Goal: Task Accomplishment & Management: Use online tool/utility

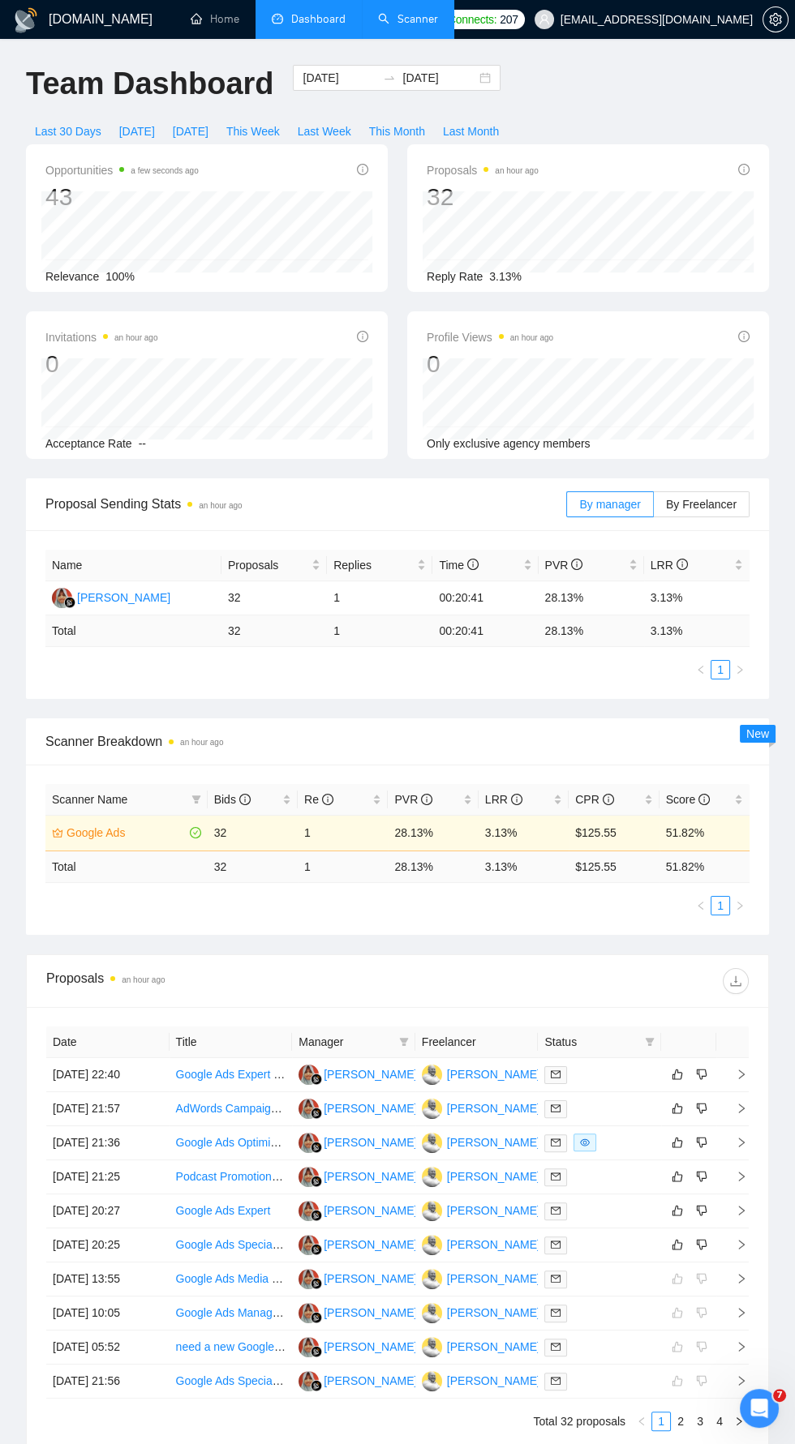
click at [408, 24] on link "Scanner" at bounding box center [408, 19] width 60 height 14
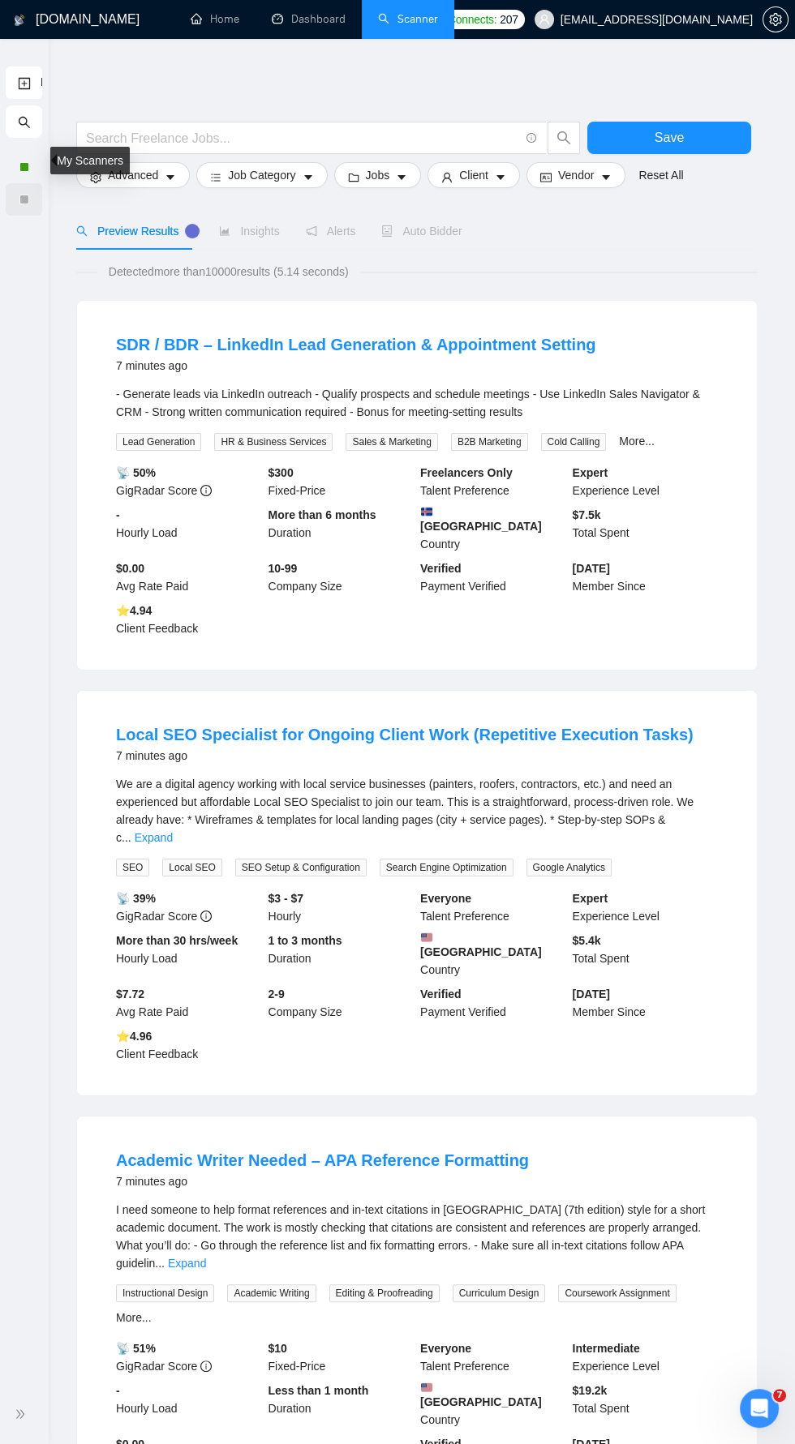
click at [19, 196] on div at bounding box center [24, 200] width 10 height 10
click at [25, 1411] on icon "double-right" at bounding box center [20, 1414] width 11 height 11
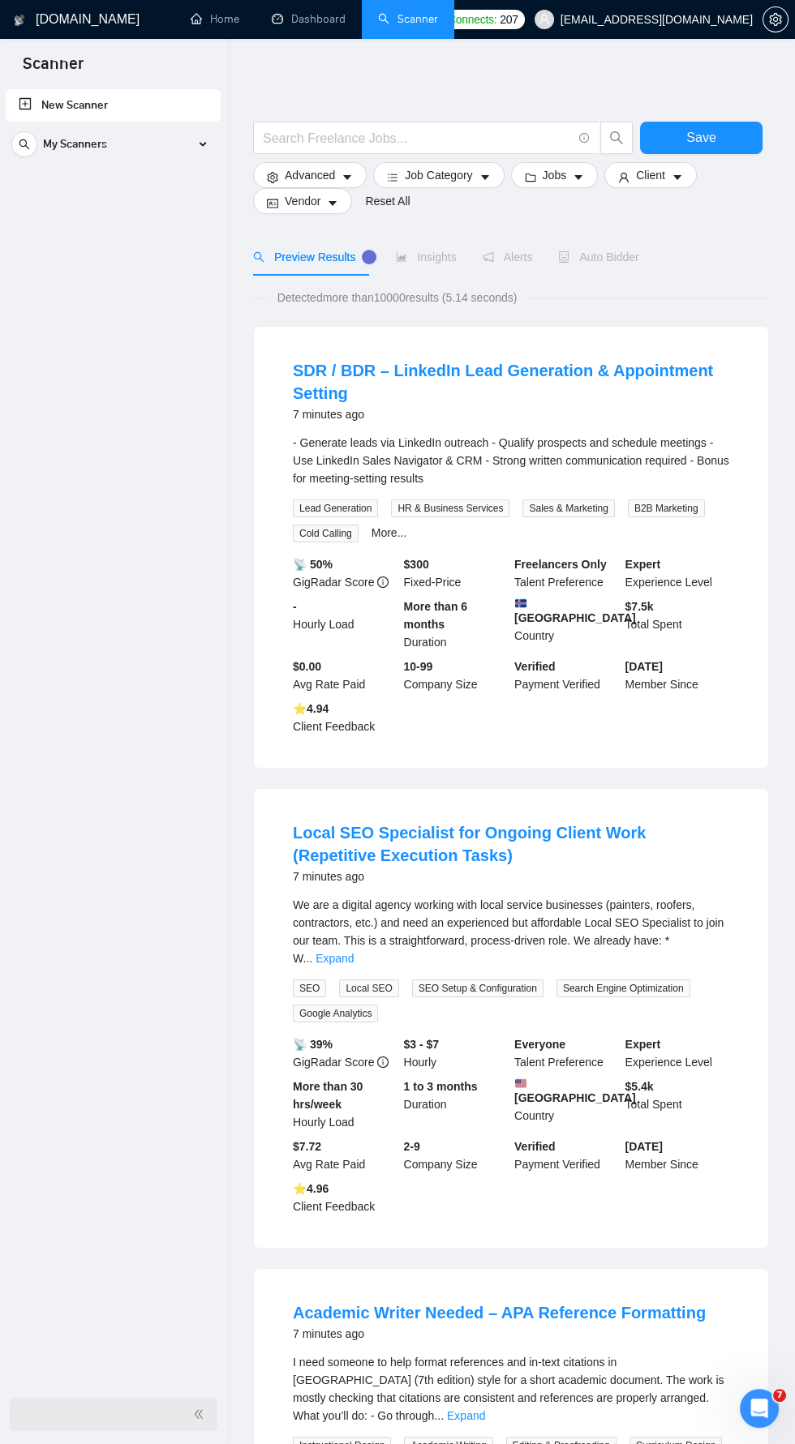
click at [200, 148] on div "My Scanners" at bounding box center [113, 144] width 204 height 32
click at [97, 187] on link "Google Ads" at bounding box center [113, 182] width 154 height 32
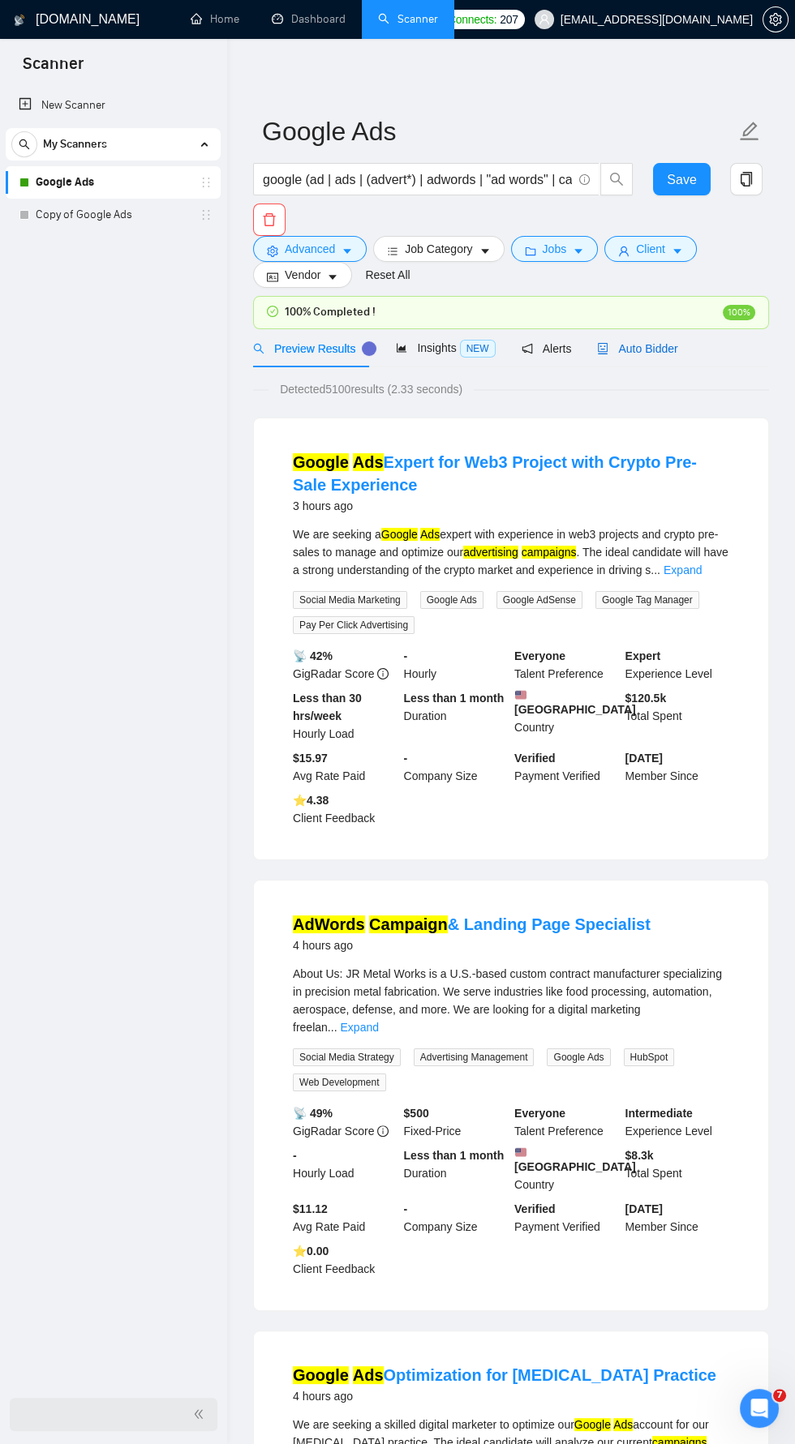
click at [646, 350] on span "Auto Bidder" at bounding box center [637, 348] width 80 height 13
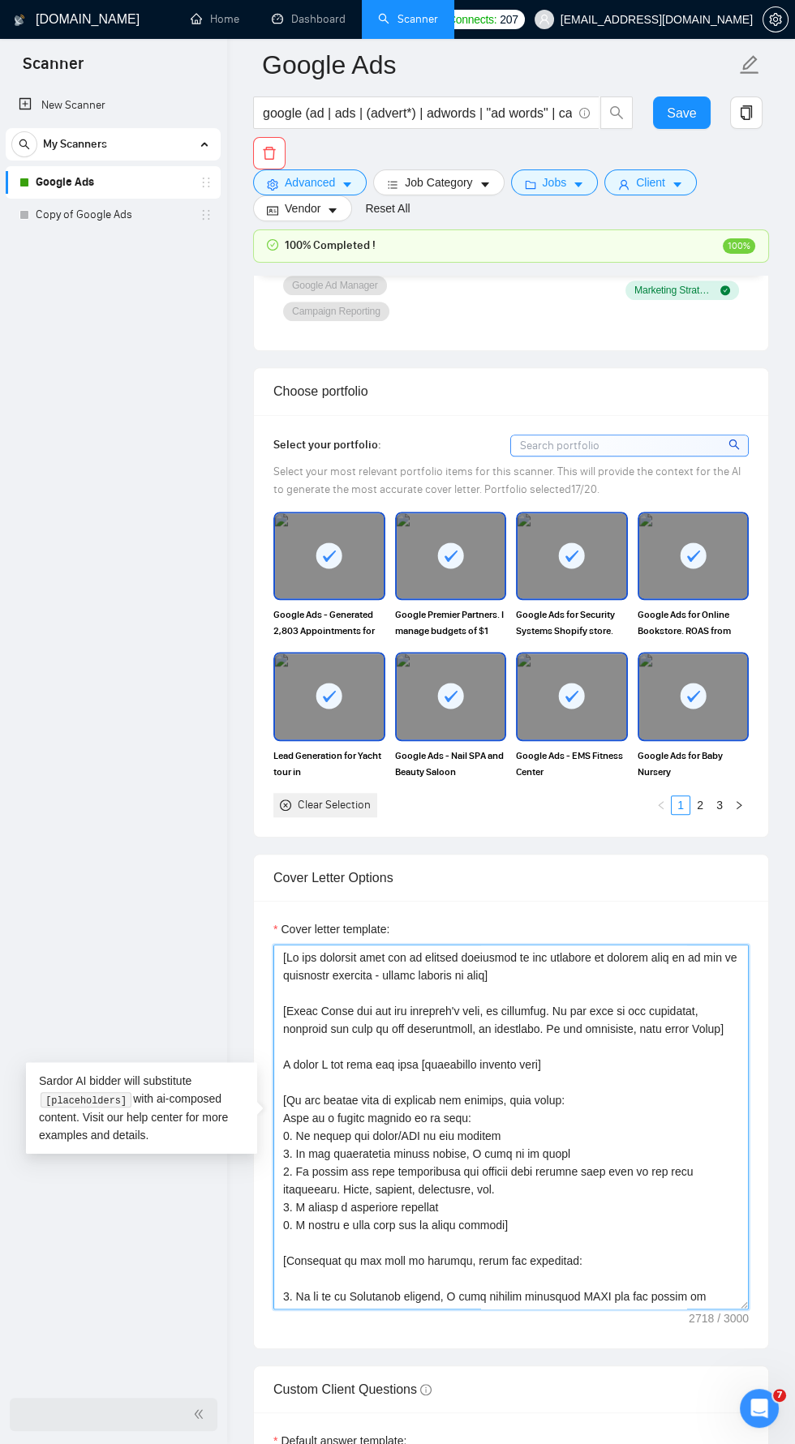
scroll to position [1550, 0]
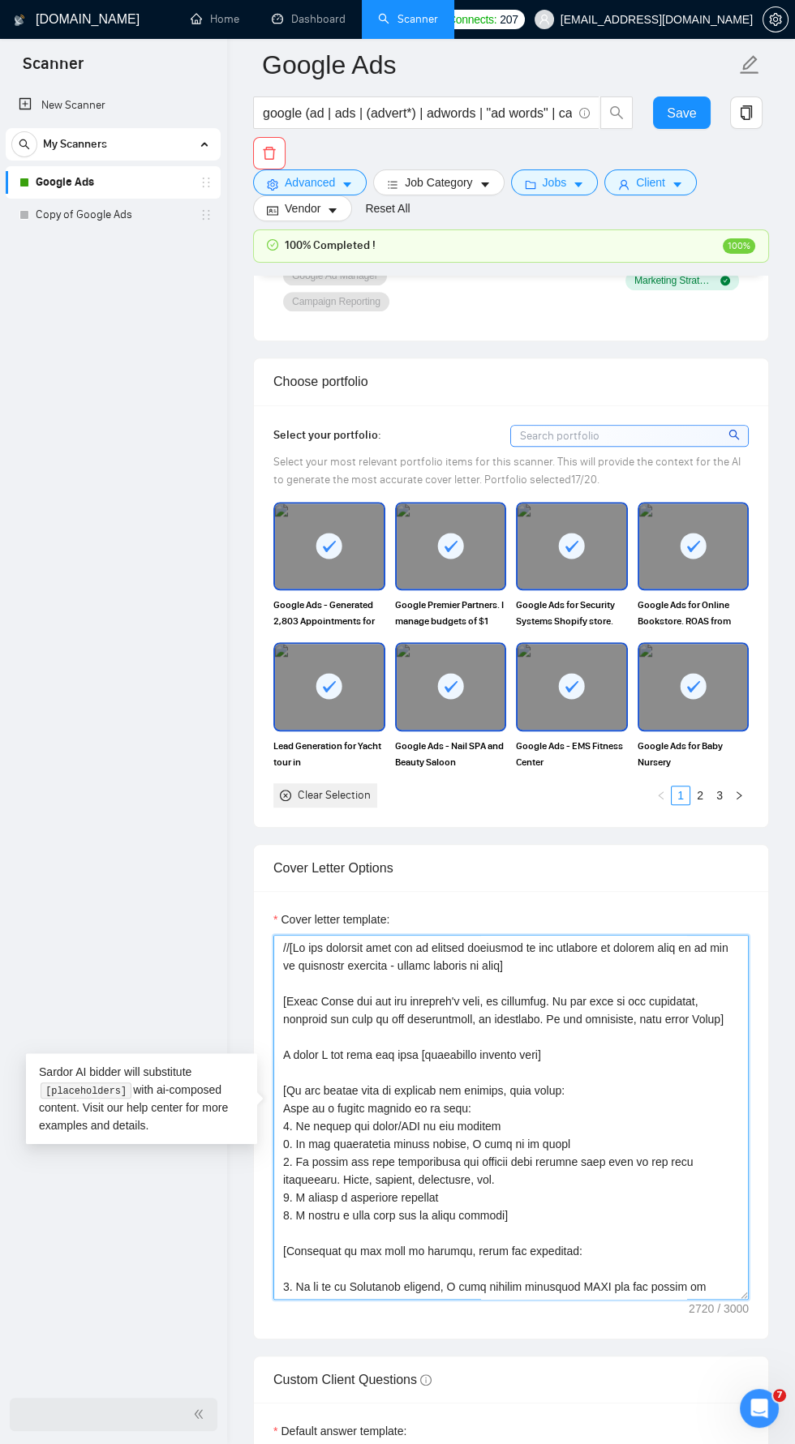
type textarea "//[If the customer asks you to specify something in the sentence to confirm tha…"
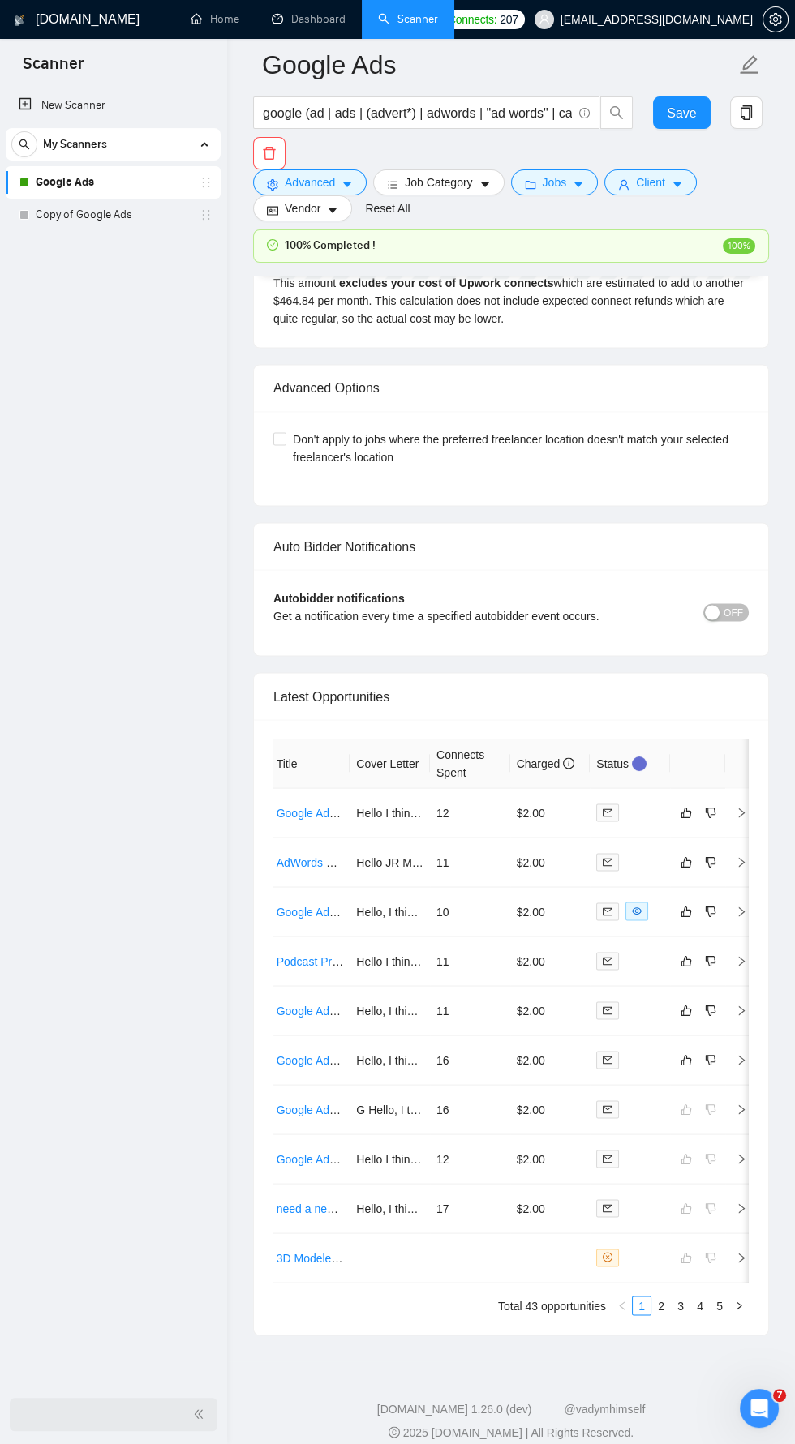
scroll to position [0, 92]
click at [732, 906] on icon "right" at bounding box center [732, 911] width 11 height 11
